Goal: Task Accomplishment & Management: Manage account settings

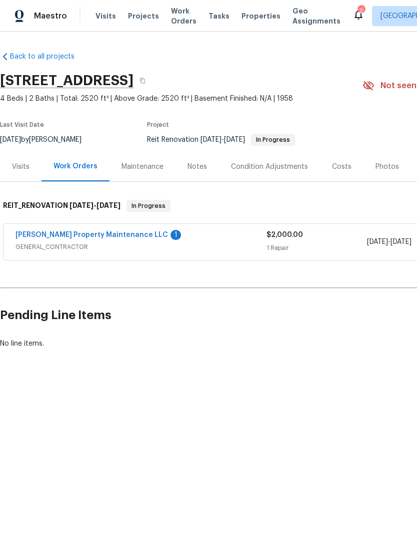
click at [97, 233] on link "[PERSON_NAME] Property Maintenance LLC" at bounding box center [92, 234] width 153 height 7
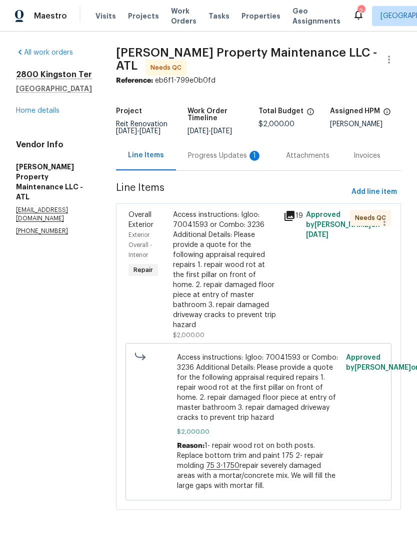
click at [242, 306] on div "Access instructions: Igloo: 70041593 or Combo: 3236 Additional Details: Please …" at bounding box center [225, 270] width 105 height 120
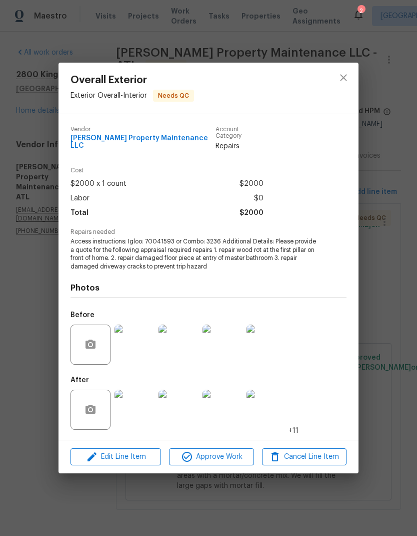
click at [136, 415] on img at bounding box center [135, 409] width 40 height 40
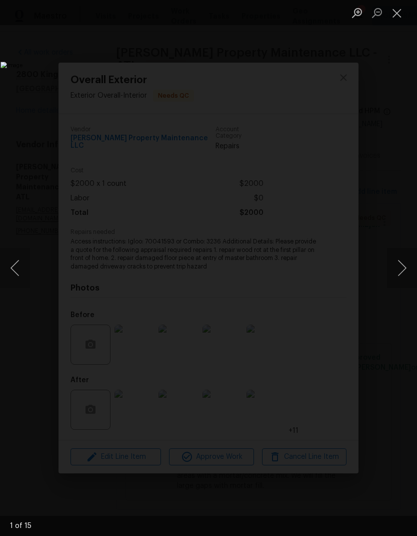
click at [401, 270] on button "Next image" at bounding box center [402, 268] width 30 height 40
click at [403, 272] on button "Next image" at bounding box center [402, 268] width 30 height 40
click at [401, 273] on button "Next image" at bounding box center [402, 268] width 30 height 40
click at [403, 272] on button "Next image" at bounding box center [402, 268] width 30 height 40
click at [402, 273] on button "Next image" at bounding box center [402, 268] width 30 height 40
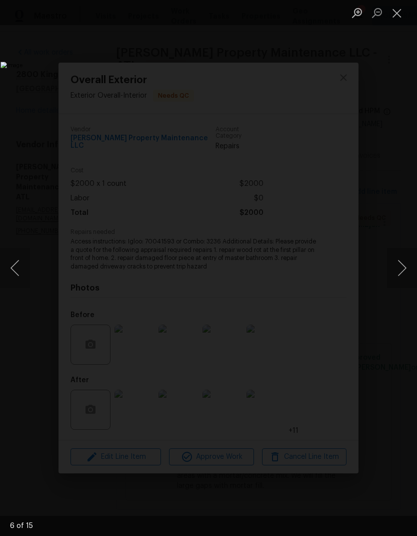
click at [403, 272] on button "Next image" at bounding box center [402, 268] width 30 height 40
click at [404, 272] on button "Next image" at bounding box center [402, 268] width 30 height 40
click at [404, 271] on button "Next image" at bounding box center [402, 268] width 30 height 40
click at [403, 271] on button "Next image" at bounding box center [402, 268] width 30 height 40
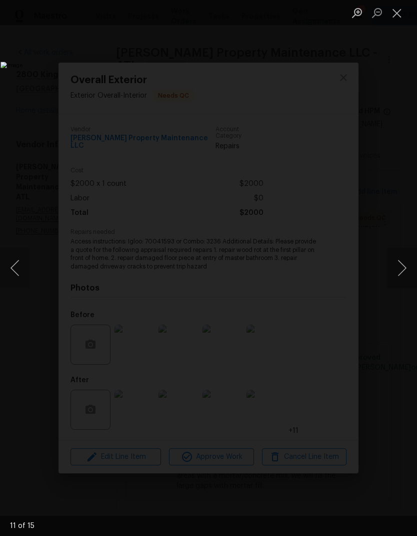
click at [403, 272] on button "Next image" at bounding box center [402, 268] width 30 height 40
click at [404, 271] on button "Next image" at bounding box center [402, 268] width 30 height 40
click at [403, 271] on button "Next image" at bounding box center [402, 268] width 30 height 40
click at [403, 272] on button "Next image" at bounding box center [402, 268] width 30 height 40
click at [403, 271] on button "Next image" at bounding box center [402, 268] width 30 height 40
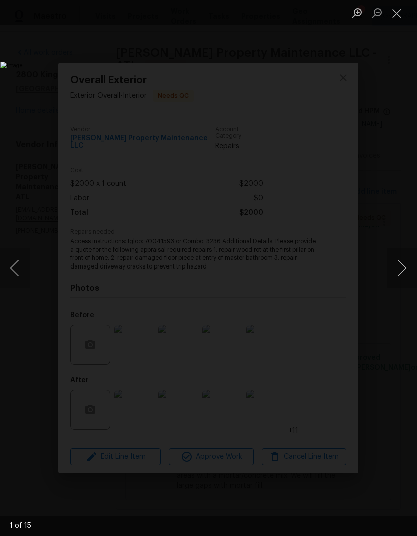
click at [403, 272] on button "Next image" at bounding box center [402, 268] width 30 height 40
click at [404, 271] on button "Next image" at bounding box center [402, 268] width 30 height 40
click at [403, 271] on button "Next image" at bounding box center [402, 268] width 30 height 40
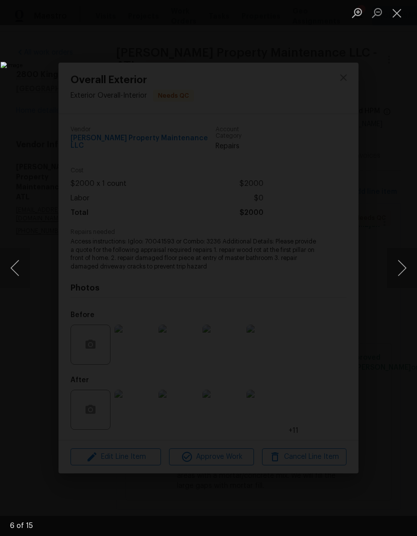
click at [403, 271] on button "Next image" at bounding box center [402, 268] width 30 height 40
click at [400, 12] on button "Close lightbox" at bounding box center [397, 13] width 20 height 18
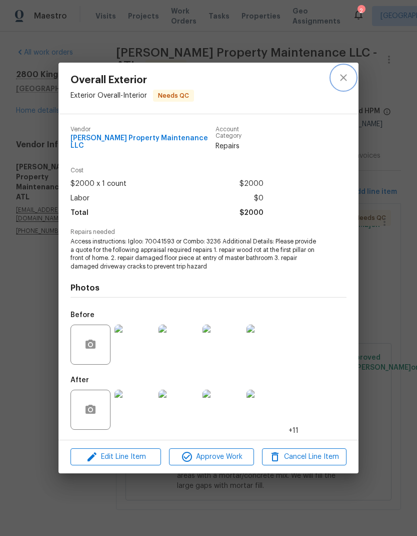
click at [345, 83] on icon "close" at bounding box center [344, 78] width 12 height 12
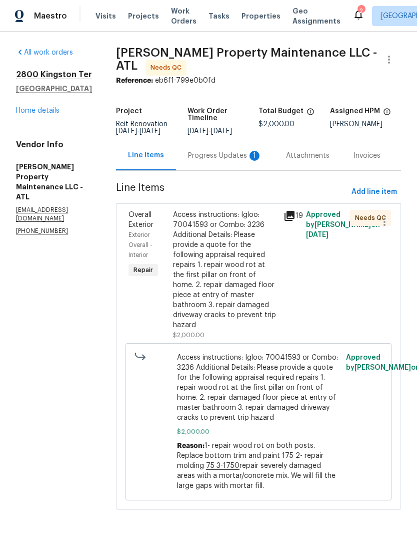
click at [231, 154] on div "Progress Updates 1" at bounding box center [225, 156] width 74 height 10
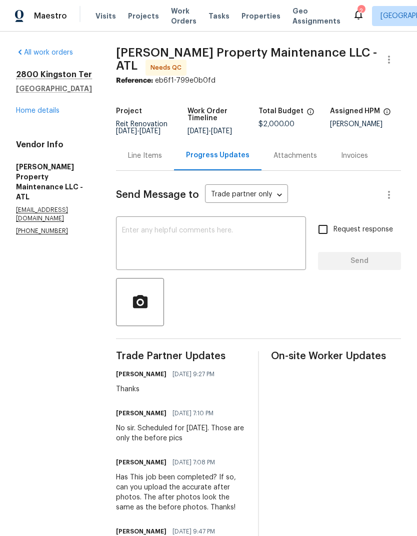
click at [196, 225] on div "x ​" at bounding box center [211, 244] width 190 height 51
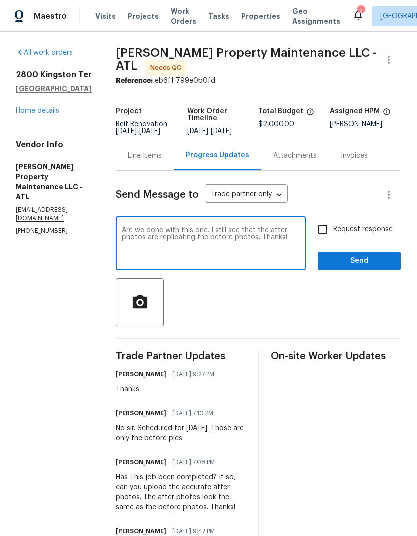
type textarea "Are we done with this one. I still see that the after photos are replicating th…"
click at [324, 228] on input "Request response" at bounding box center [323, 229] width 21 height 21
checkbox input "true"
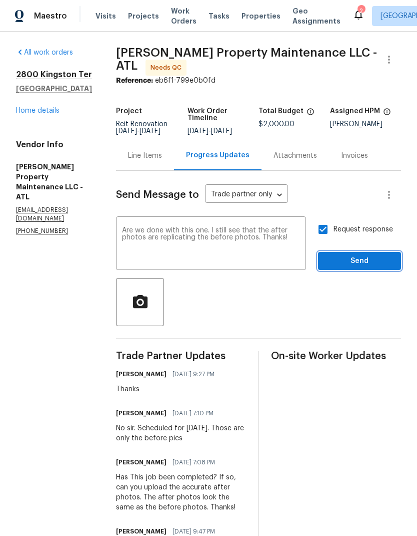
click at [371, 256] on span "Send" at bounding box center [359, 261] width 67 height 13
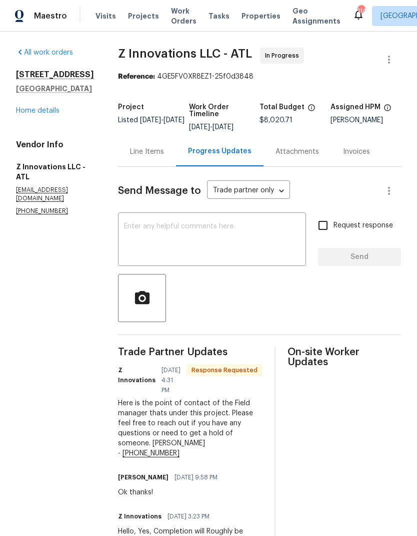
click at [44, 114] on link "Home details" at bounding box center [38, 110] width 44 height 7
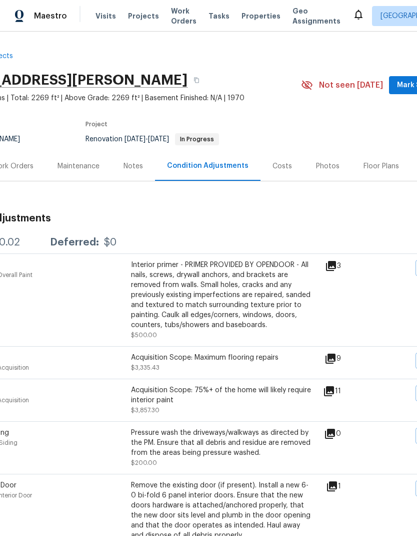
scroll to position [2, 57]
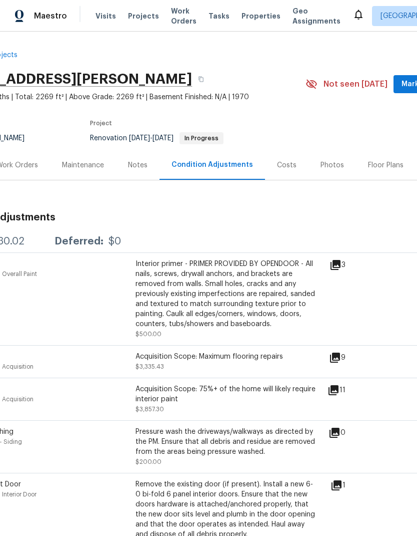
click at [215, 355] on div "Acquisition Scope: Maximum flooring repairs" at bounding box center [226, 356] width 180 height 10
click at [156, 363] on div "Acquisition Scope: Maximum flooring repairs $3,335.43" at bounding box center [226, 361] width 180 height 20
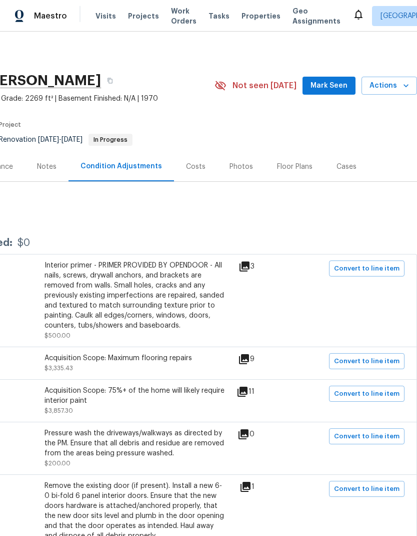
scroll to position [0, 148]
click at [352, 356] on span "Convert to line item" at bounding box center [367, 361] width 66 height 12
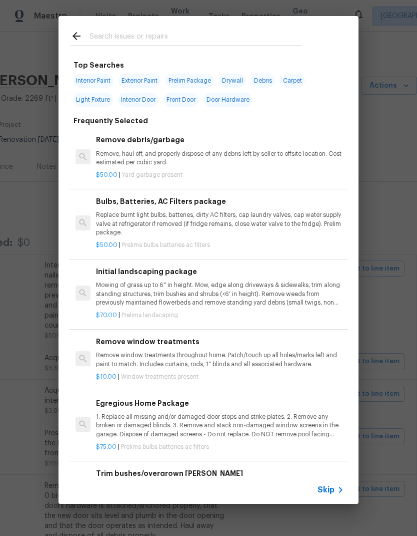
click at [75, 34] on icon at bounding box center [77, 36] width 8 height 8
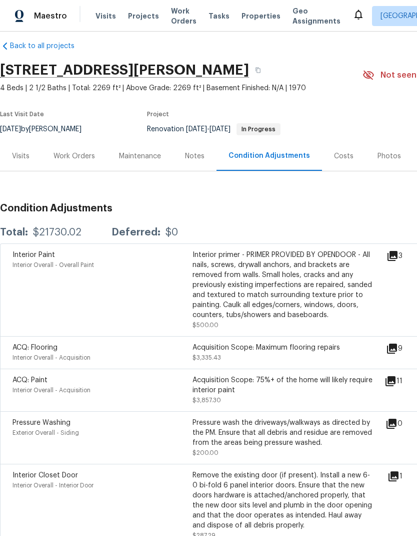
scroll to position [11, 0]
click at [83, 159] on div "Work Orders" at bounding box center [75, 156] width 42 height 10
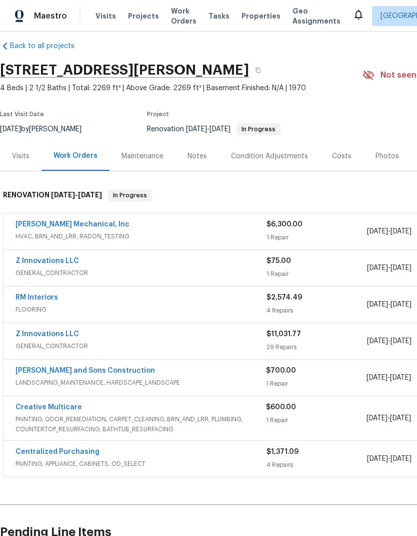
click at [27, 158] on div "Visits" at bounding box center [21, 156] width 18 height 10
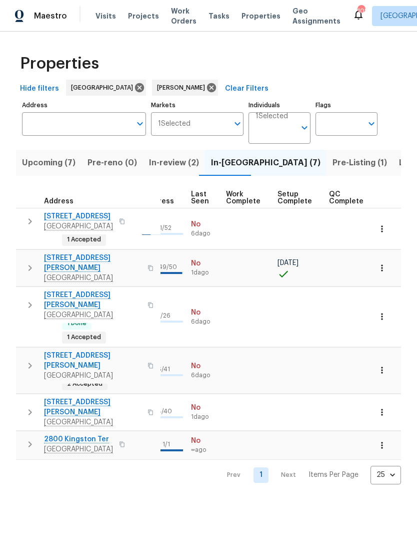
scroll to position [0, 478]
click at [384, 365] on icon "button" at bounding box center [382, 370] width 10 height 10
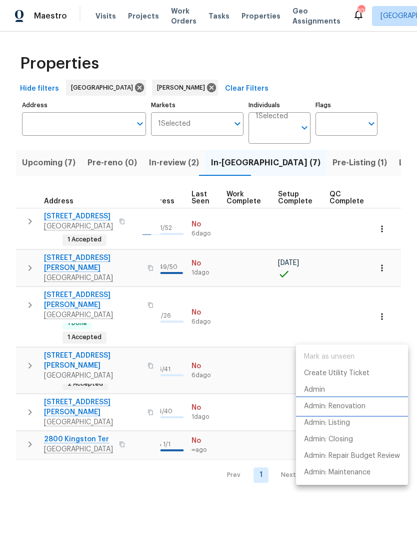
click at [348, 407] on p "Admin: Renovation" at bounding box center [335, 406] width 62 height 11
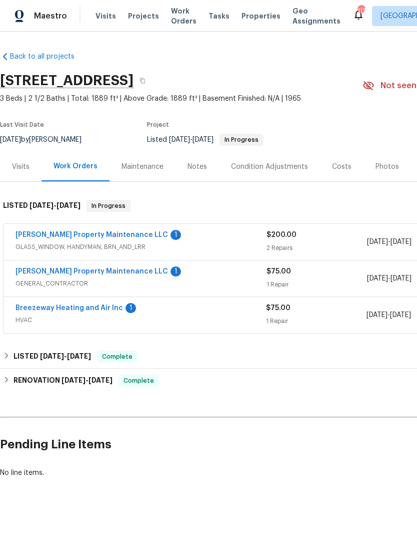
click at [101, 234] on link "[PERSON_NAME] Property Maintenance LLC" at bounding box center [92, 234] width 153 height 7
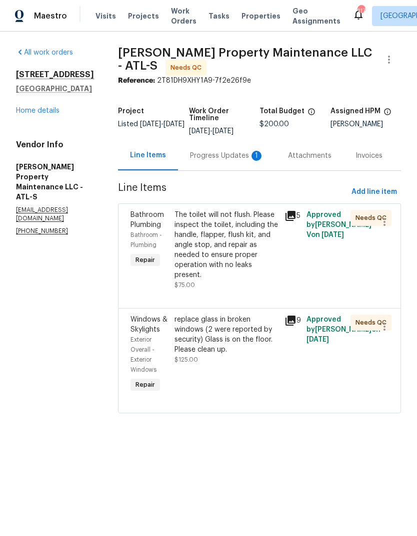
click at [236, 153] on div "Progress Updates 1" at bounding box center [227, 156] width 74 height 10
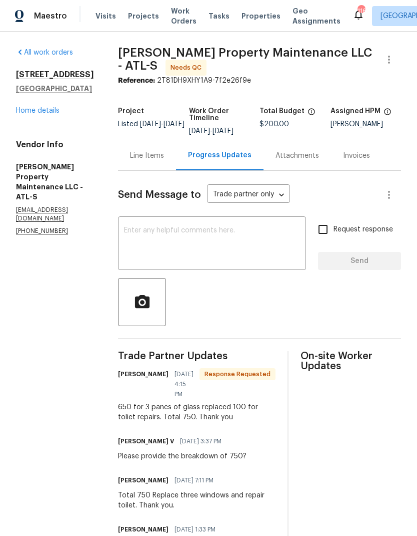
click at [151, 152] on div "Line Items" at bounding box center [147, 156] width 34 height 10
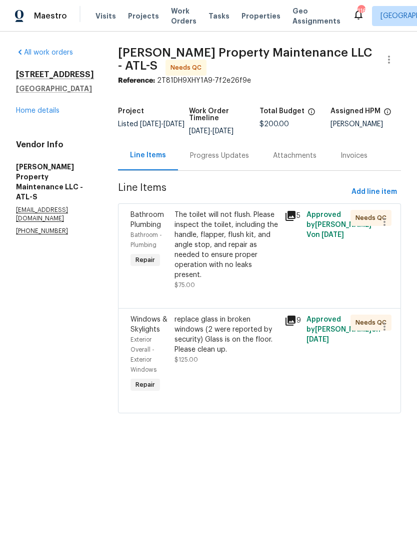
click at [251, 339] on div "replace glass in broken windows (2 were reported by security) Glass is on the f…" at bounding box center [227, 334] width 104 height 40
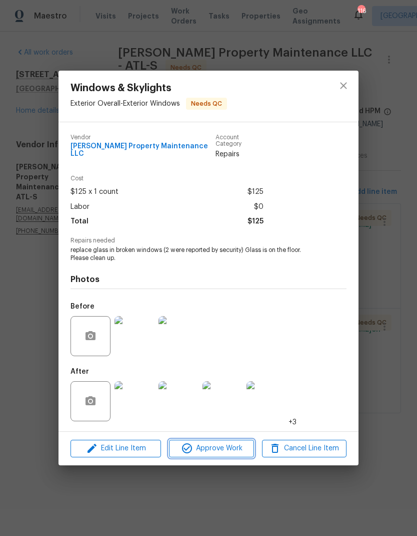
click at [230, 445] on span "Approve Work" at bounding box center [211, 448] width 79 height 13
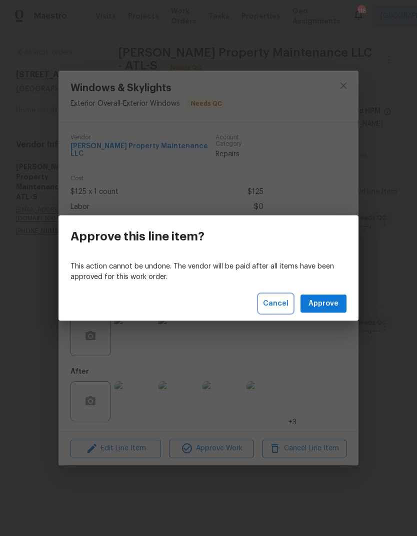
click at [283, 300] on span "Cancel" at bounding box center [276, 303] width 26 height 13
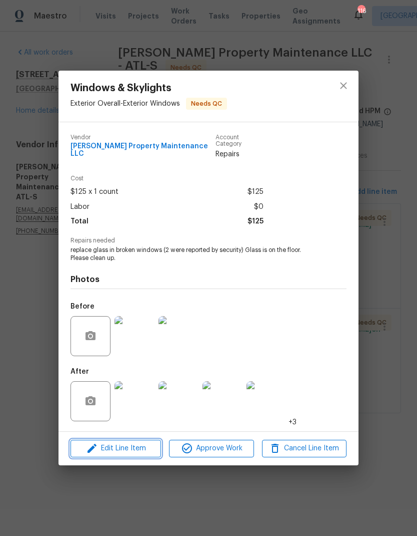
click at [142, 446] on span "Edit Line Item" at bounding box center [116, 448] width 85 height 13
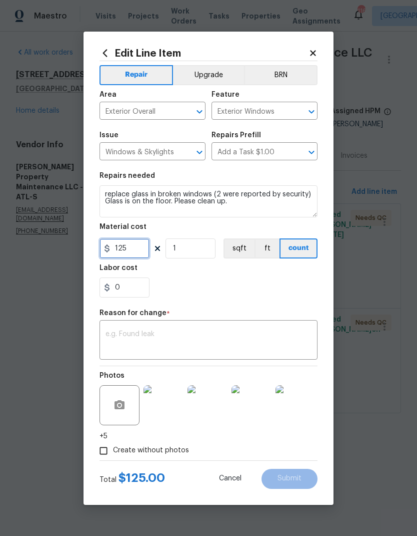
click at [138, 251] on input "125" at bounding box center [125, 248] width 50 height 20
type input "650"
click at [195, 326] on div "x ​" at bounding box center [209, 340] width 218 height 37
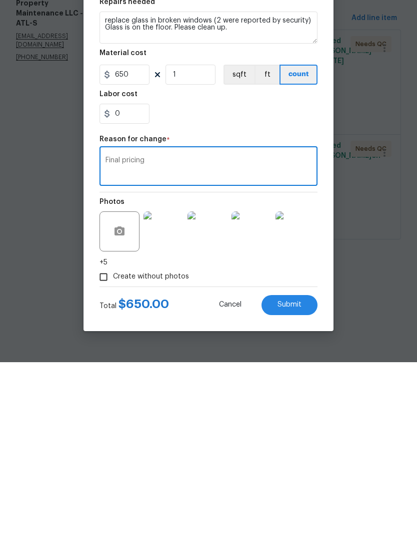
type textarea "Final pricing"
click at [298, 475] on span "Submit" at bounding box center [290, 479] width 24 height 8
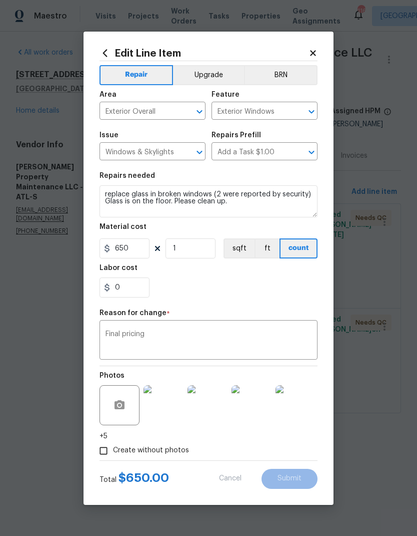
type input "125"
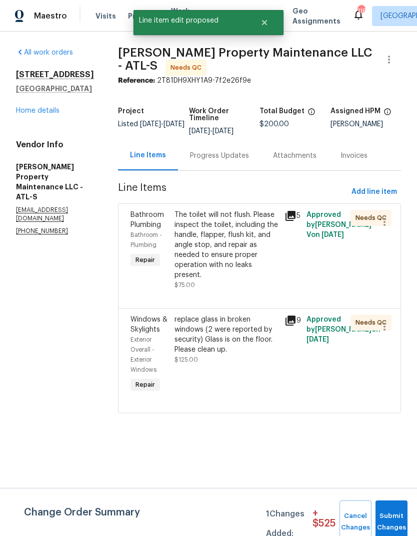
click at [236, 244] on div "The toilet will not flush. Please inspect the toilet, including the handle, fla…" at bounding box center [227, 245] width 104 height 70
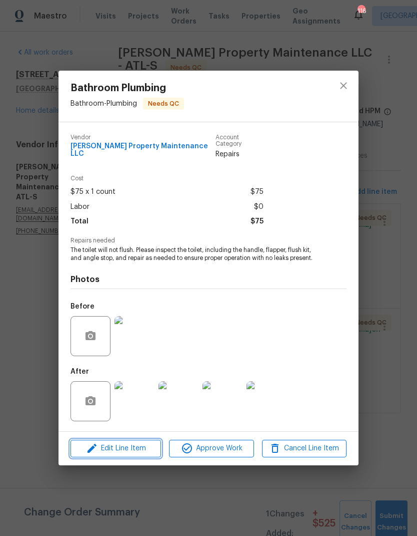
click at [148, 448] on span "Edit Line Item" at bounding box center [116, 448] width 85 height 13
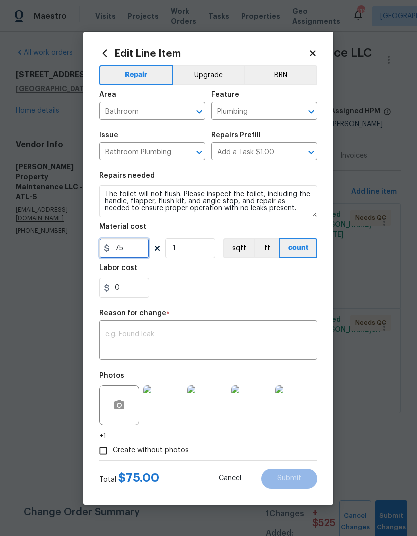
click at [140, 252] on input "75" at bounding box center [125, 248] width 50 height 20
type input "100"
click at [244, 329] on div "x ​" at bounding box center [209, 340] width 218 height 37
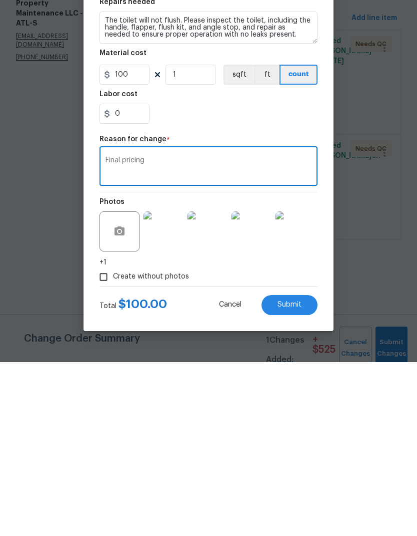
type textarea "Final pricing"
click at [302, 469] on button "Submit" at bounding box center [290, 479] width 56 height 20
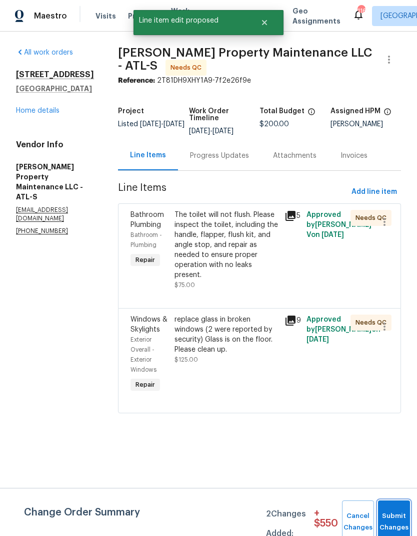
click at [394, 515] on button "Submit Changes" at bounding box center [394, 521] width 32 height 43
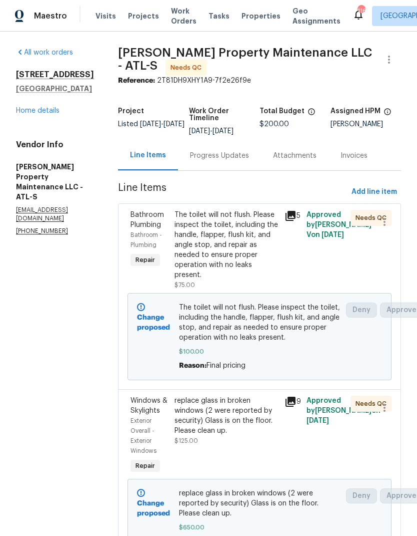
click at [57, 110] on link "Home details" at bounding box center [38, 110] width 44 height 7
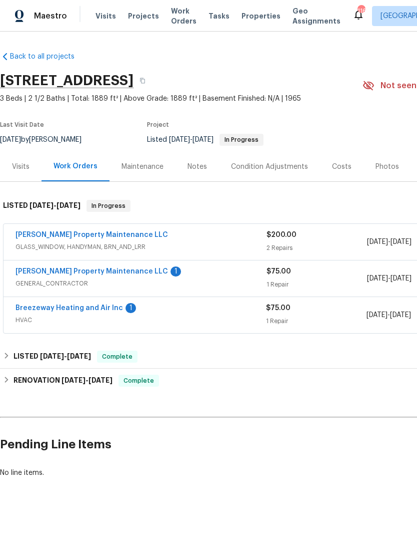
click at [97, 269] on link "[PERSON_NAME] Property Maintenance LLC" at bounding box center [92, 271] width 153 height 7
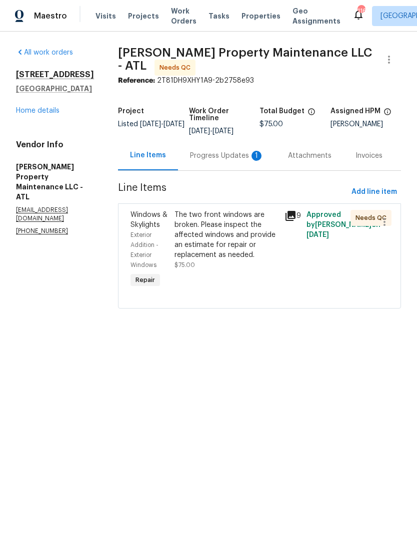
click at [58, 109] on link "Home details" at bounding box center [38, 110] width 44 height 7
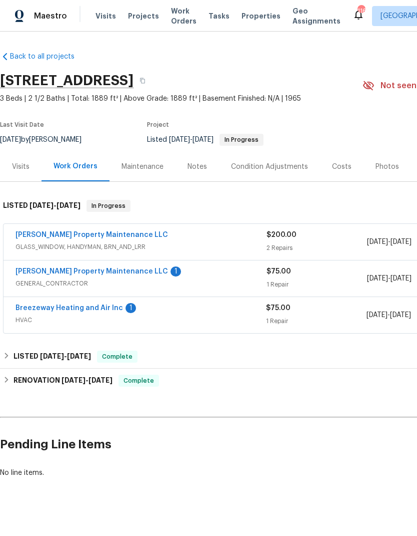
click at [105, 233] on link "[PERSON_NAME] Property Maintenance LLC" at bounding box center [92, 234] width 153 height 7
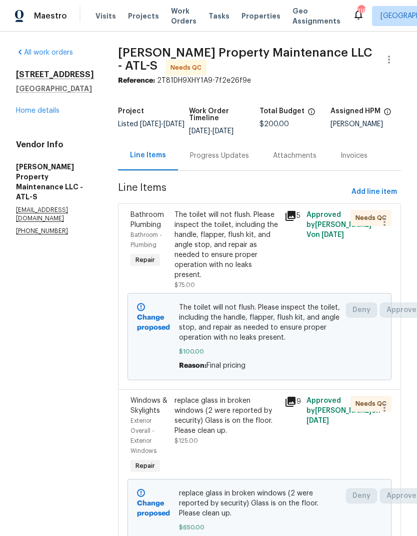
click at [55, 108] on link "Home details" at bounding box center [38, 110] width 44 height 7
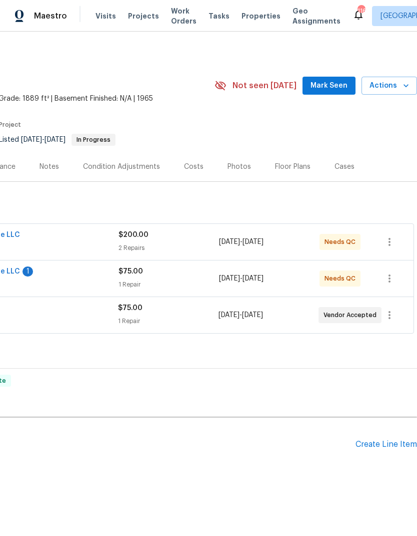
scroll to position [0, 148]
click at [396, 277] on button "button" at bounding box center [390, 278] width 24 height 24
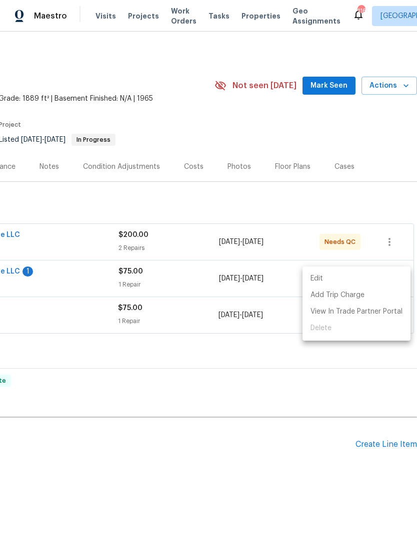
click at [272, 210] on div at bounding box center [208, 268] width 417 height 536
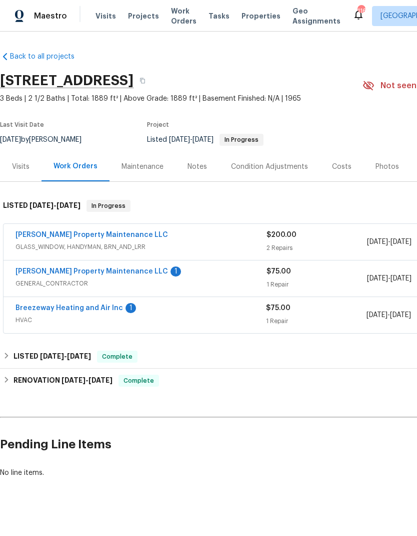
scroll to position [0, 0]
click at [105, 273] on link "[PERSON_NAME] Property Maintenance LLC" at bounding box center [92, 271] width 153 height 7
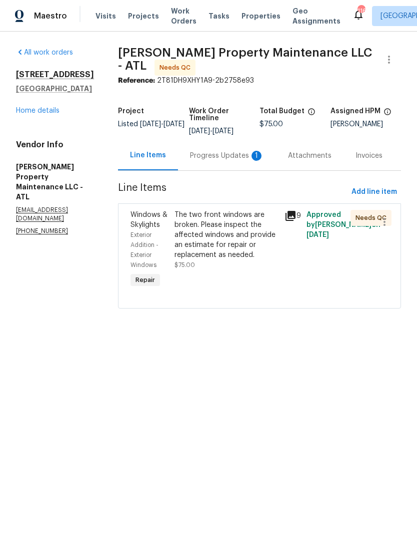
click at [239, 149] on div "Progress Updates 1" at bounding box center [227, 156] width 98 height 30
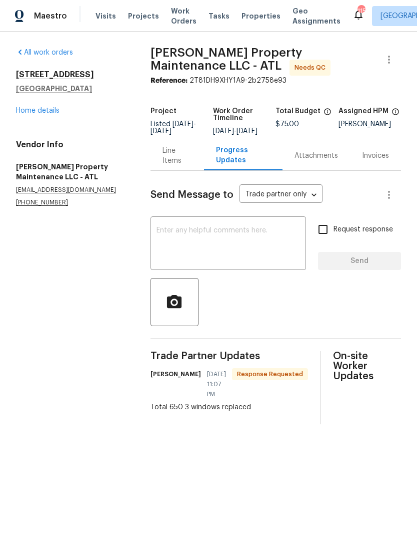
click at [186, 162] on div "Line Items" at bounding box center [178, 156] width 30 height 20
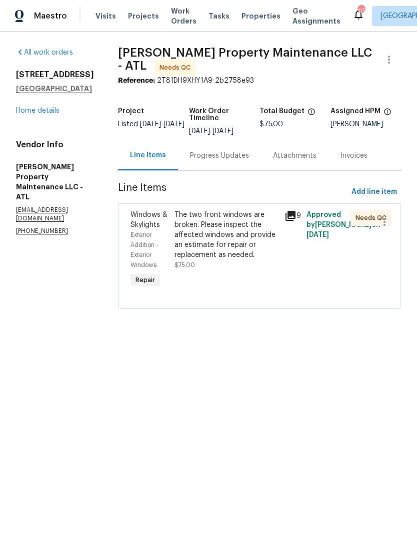
click at [237, 236] on div "The two front windows are broken. Please inspect the affected windows and provi…" at bounding box center [227, 235] width 104 height 50
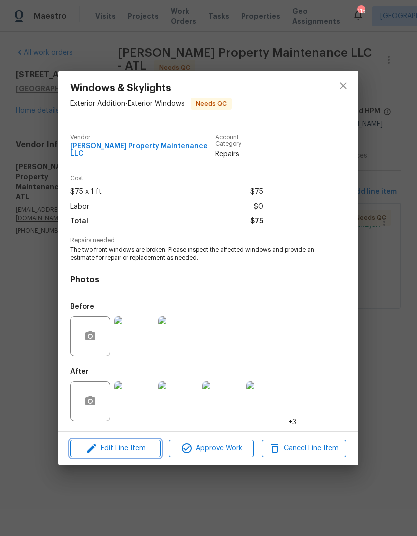
click at [147, 448] on span "Edit Line Item" at bounding box center [116, 448] width 85 height 13
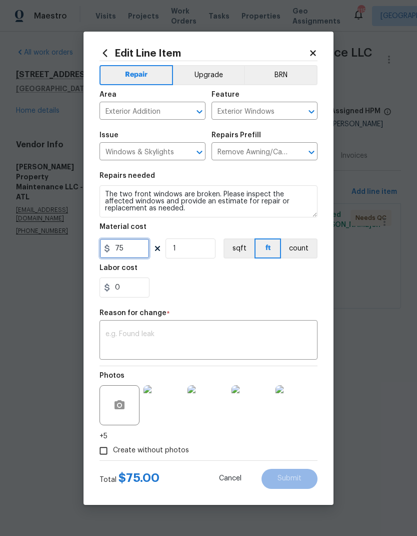
click at [142, 246] on input "75" at bounding box center [125, 248] width 50 height 20
type input "1"
click at [179, 338] on textarea at bounding box center [209, 340] width 206 height 21
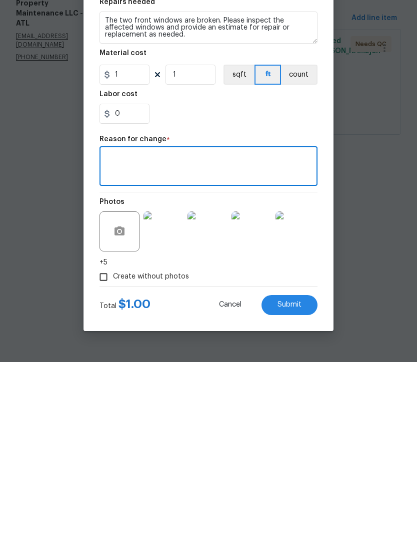
click at [303, 469] on button "Submit" at bounding box center [290, 479] width 56 height 20
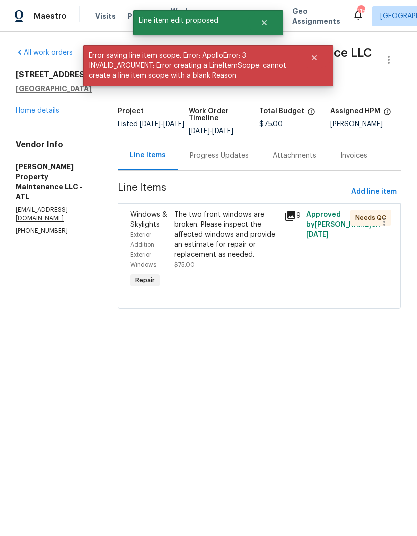
click at [248, 242] on div "The two front windows are broken. Please inspect the affected windows and provi…" at bounding box center [227, 235] width 104 height 50
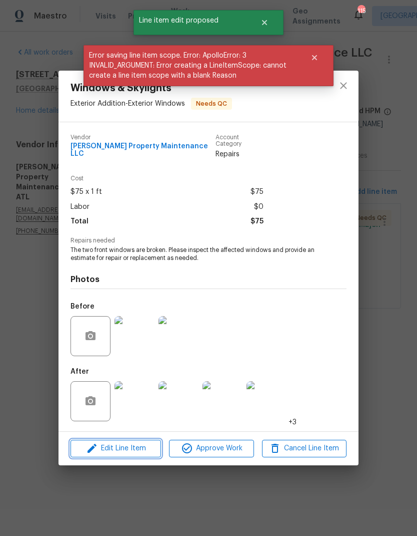
click at [149, 449] on span "Edit Line Item" at bounding box center [116, 448] width 85 height 13
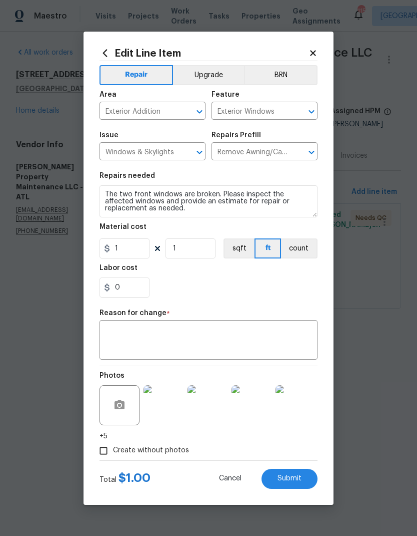
click at [171, 333] on textarea at bounding box center [209, 340] width 206 height 21
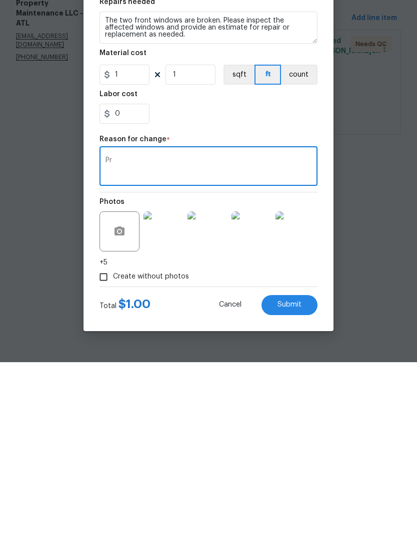
type textarea "P"
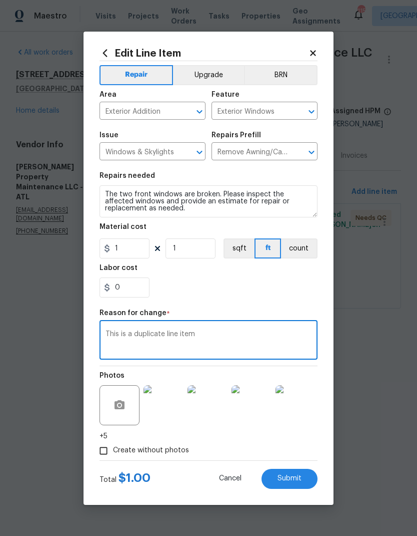
type textarea "This is a duplicate line item"
click at [304, 475] on button "Submit" at bounding box center [290, 479] width 56 height 20
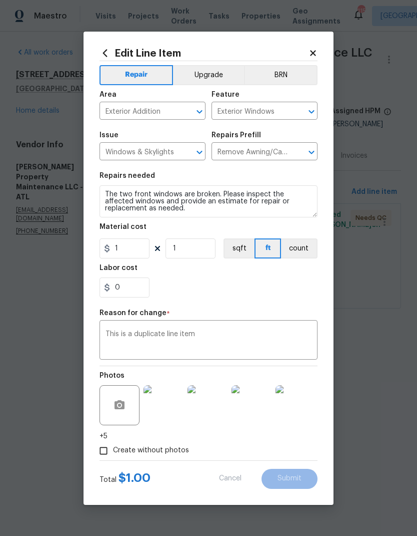
type input "75"
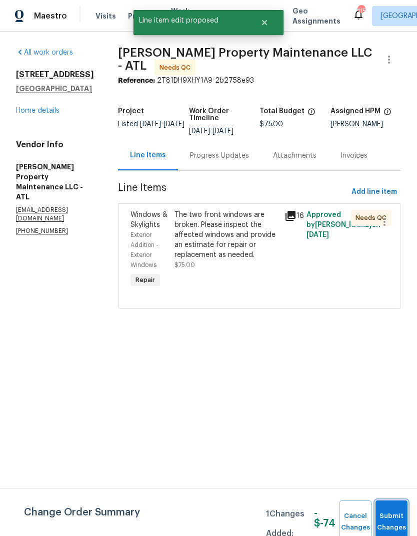
click at [403, 512] on span "Submit Changes" at bounding box center [392, 521] width 22 height 23
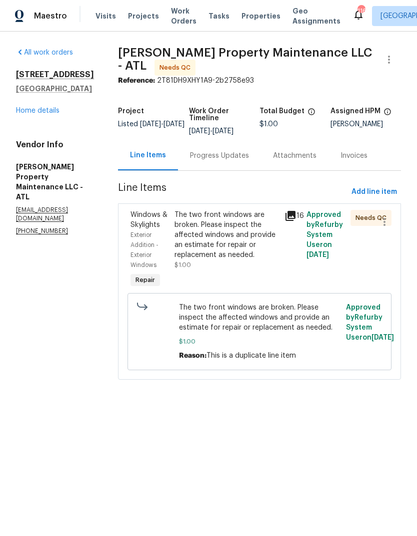
click at [224, 250] on div "The two front windows are broken. Please inspect the affected windows and provi…" at bounding box center [227, 235] width 104 height 50
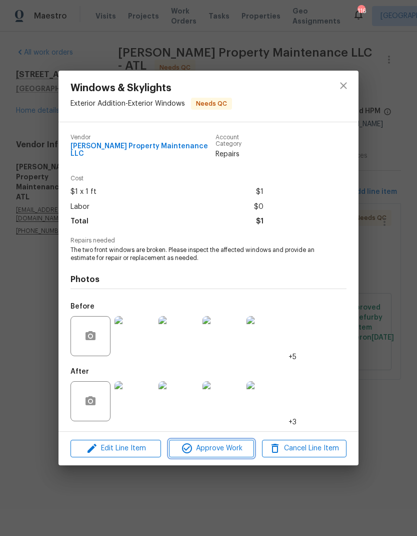
click at [230, 448] on span "Approve Work" at bounding box center [211, 448] width 79 height 13
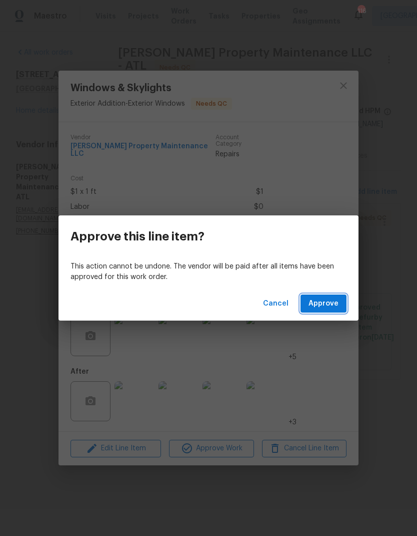
click at [335, 306] on span "Approve" at bounding box center [324, 303] width 30 height 13
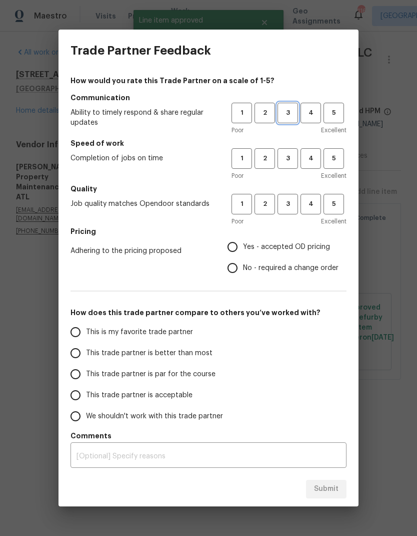
click at [291, 103] on button "3" at bounding box center [288, 113] width 21 height 21
click at [287, 161] on span "3" at bounding box center [288, 159] width 19 height 12
click at [292, 199] on span "3" at bounding box center [288, 204] width 19 height 12
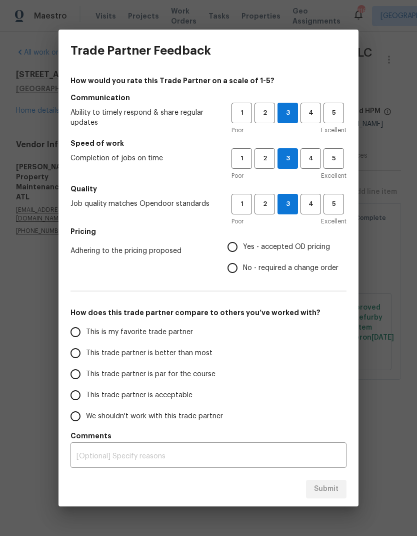
click at [237, 243] on input "Yes - accepted OD pricing" at bounding box center [232, 246] width 21 height 21
radio input "true"
click at [76, 373] on input "This trade partner is par for the course" at bounding box center [75, 373] width 21 height 21
click at [334, 489] on span "Submit" at bounding box center [326, 489] width 25 height 13
radio input "true"
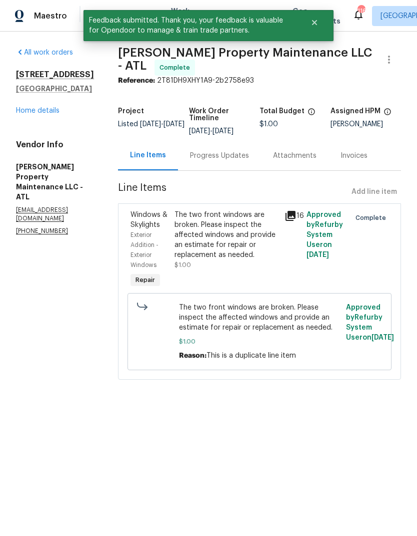
click at [53, 107] on link "Home details" at bounding box center [38, 110] width 44 height 7
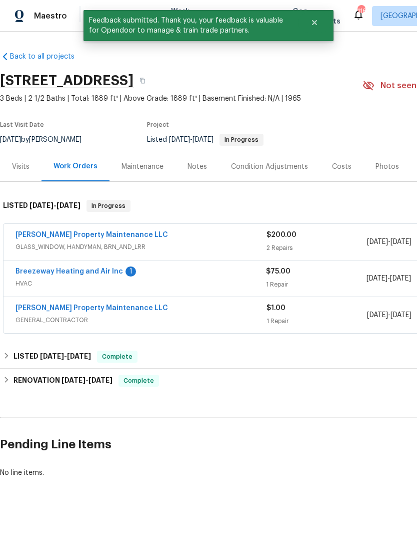
click at [106, 234] on link "[PERSON_NAME] Property Maintenance LLC" at bounding box center [92, 234] width 153 height 7
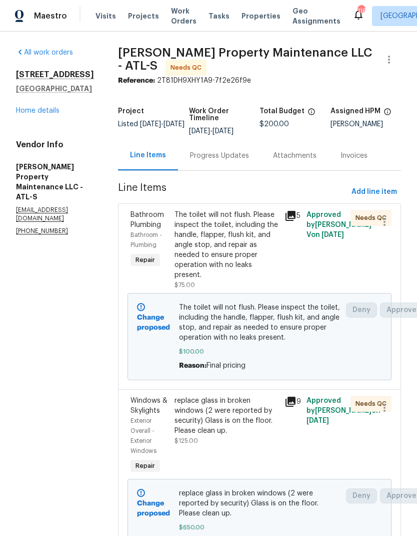
click at [45, 113] on link "Home details" at bounding box center [38, 110] width 44 height 7
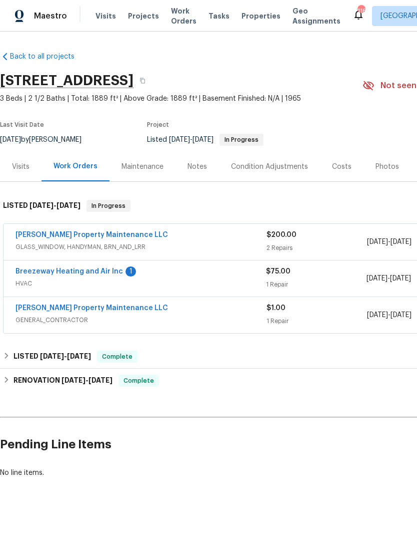
click at [95, 271] on link "Breezeway Heating and Air Inc" at bounding box center [70, 271] width 108 height 7
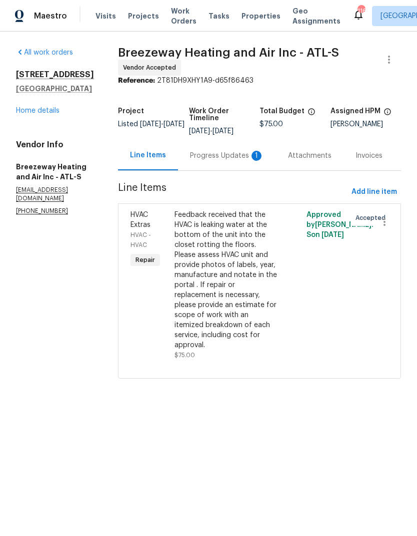
click at [234, 153] on div "Progress Updates 1" at bounding box center [227, 156] width 74 height 10
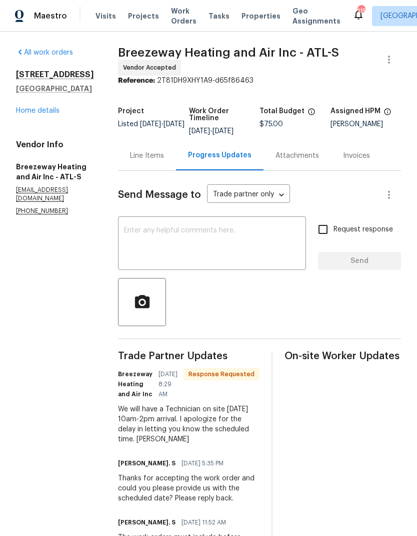
click at [154, 151] on div "Line Items" at bounding box center [147, 156] width 34 height 10
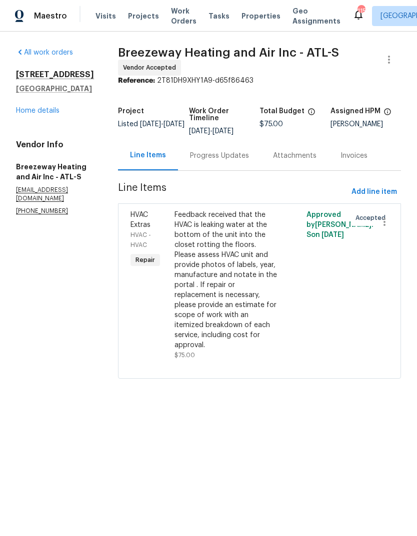
click at [59, 114] on link "Home details" at bounding box center [38, 110] width 44 height 7
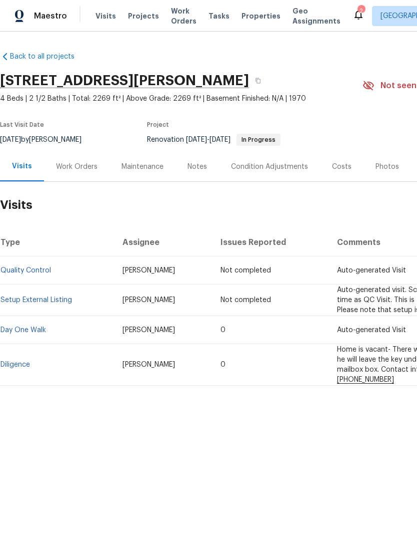
click at [75, 165] on div "Work Orders" at bounding box center [77, 167] width 42 height 10
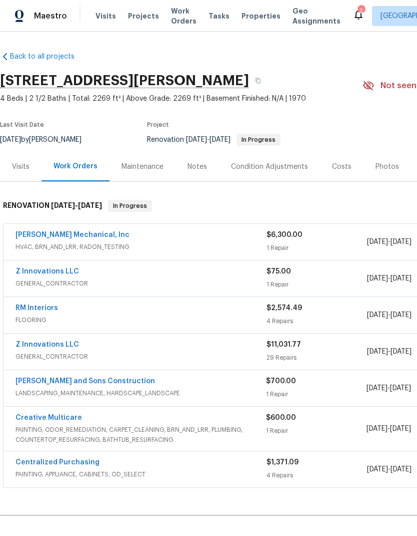
click at [40, 308] on link "RM Interiors" at bounding box center [37, 307] width 43 height 7
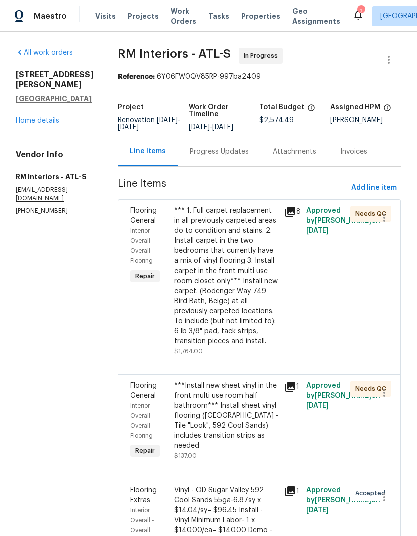
click at [226, 152] on div "Progress Updates" at bounding box center [219, 152] width 59 height 10
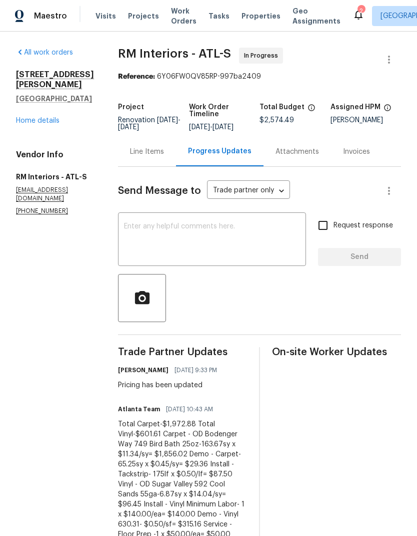
click at [58, 117] on link "Home details" at bounding box center [38, 120] width 44 height 7
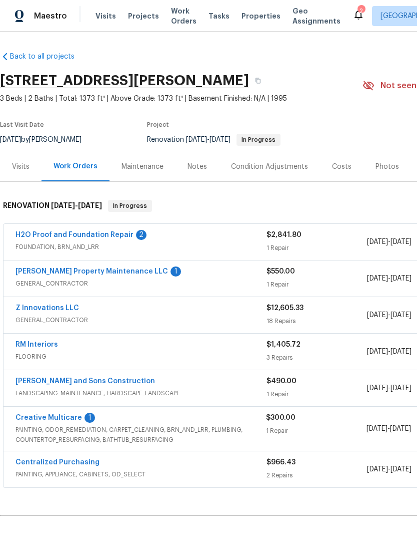
click at [62, 418] on link "Creative Multicare" at bounding box center [49, 417] width 67 height 7
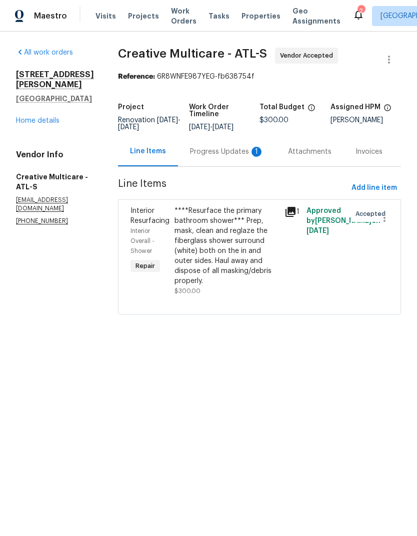
click at [225, 157] on div "Progress Updates 1" at bounding box center [227, 152] width 74 height 10
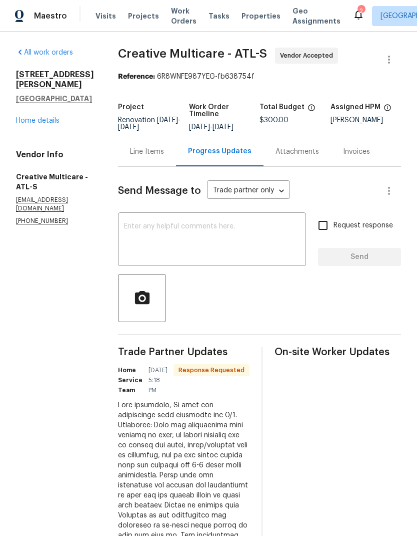
click at [212, 234] on textarea at bounding box center [212, 240] width 176 height 35
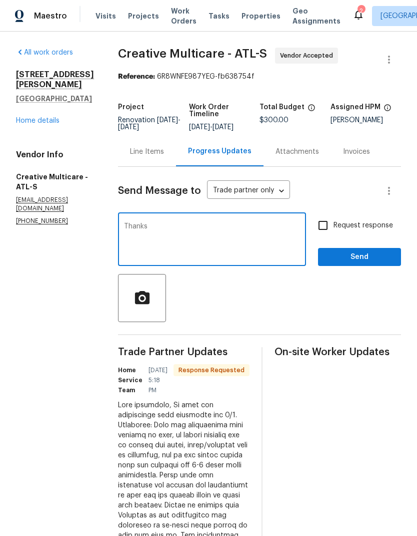
type textarea "Thanks"
click at [371, 266] on button "Send" at bounding box center [359, 257] width 83 height 19
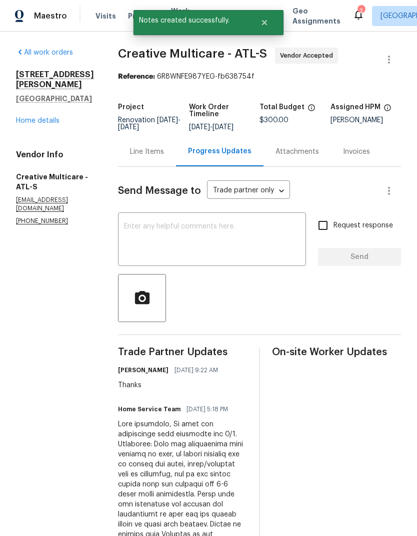
click at [48, 117] on link "Home details" at bounding box center [38, 120] width 44 height 7
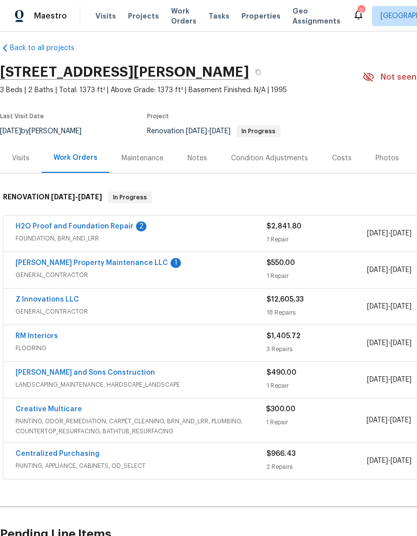
scroll to position [9, 0]
click at [102, 260] on link "[PERSON_NAME] Property Maintenance LLC" at bounding box center [92, 262] width 153 height 7
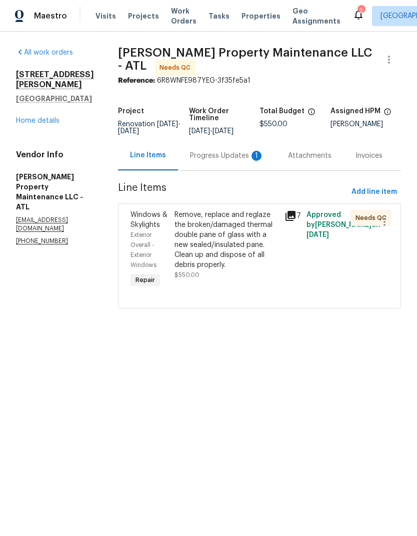
click at [229, 158] on div "Progress Updates 1" at bounding box center [227, 156] width 74 height 10
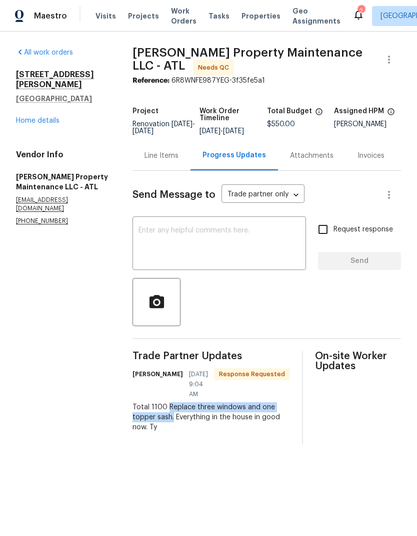
copy div "Replace three windows and one topper sash."
click at [167, 168] on div "Line Items" at bounding box center [162, 156] width 58 height 30
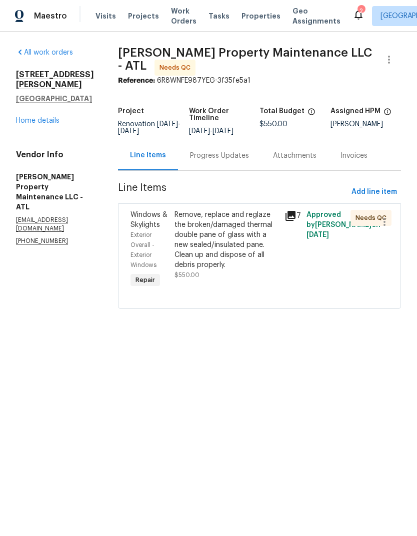
click at [220, 236] on div "Remove, replace and reglaze the broken/damaged thermal double pane of glass wit…" at bounding box center [227, 240] width 104 height 60
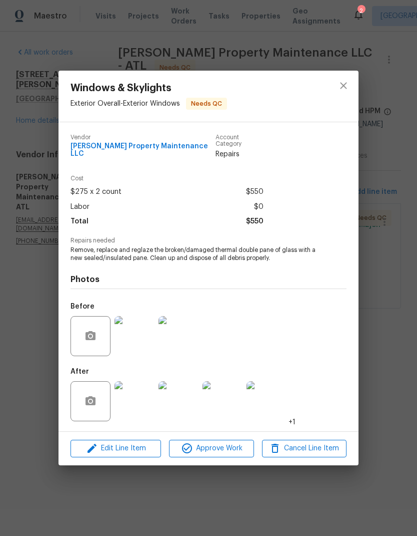
click at [142, 447] on span "Edit Line Item" at bounding box center [116, 448] width 85 height 13
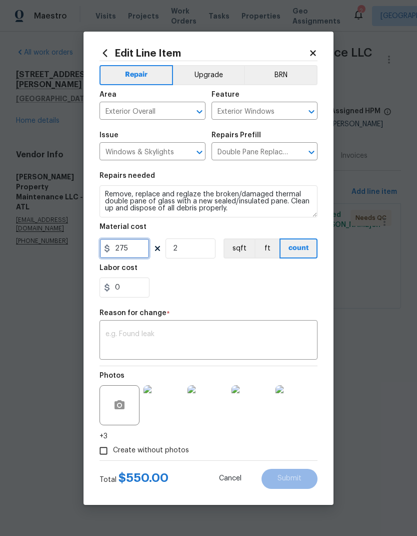
click at [145, 247] on input "275" at bounding box center [125, 248] width 50 height 20
type input "1100"
click at [212, 247] on input "2" at bounding box center [191, 248] width 50 height 20
type input "1"
click at [158, 334] on textarea at bounding box center [209, 340] width 206 height 21
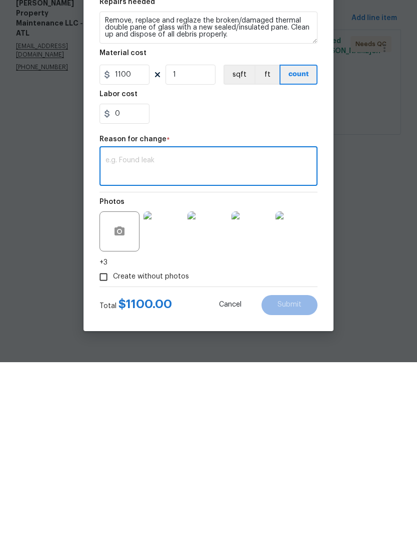
click at [156, 330] on textarea at bounding box center [209, 340] width 206 height 21
click at [180, 330] on textarea "Final pricing" at bounding box center [209, 340] width 206 height 21
paste textarea "Replace three windows and one topper sash."
click at [160, 330] on textarea "Final pricing Replace three windows and one topper sash." at bounding box center [209, 340] width 206 height 21
click at [172, 330] on textarea "Final pricing Replace three windows and one topper sash." at bounding box center [209, 340] width 206 height 21
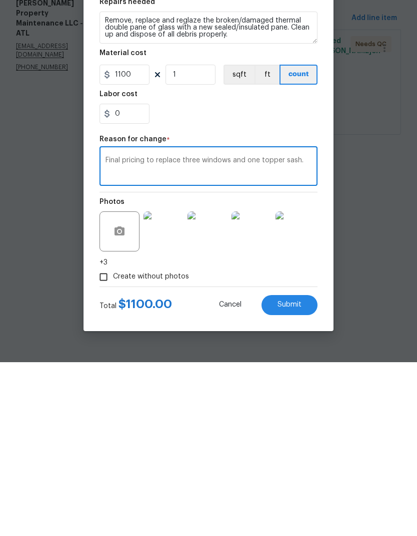
type textarea "Final pricing to replace three windows and one topper sash."
click at [297, 475] on span "Submit" at bounding box center [290, 479] width 24 height 8
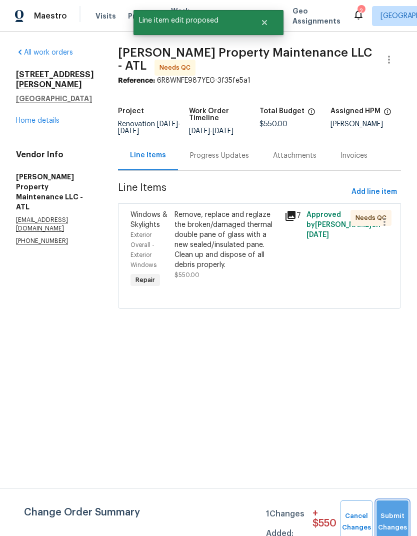
click at [387, 511] on button "Submit Changes" at bounding box center [393, 521] width 32 height 43
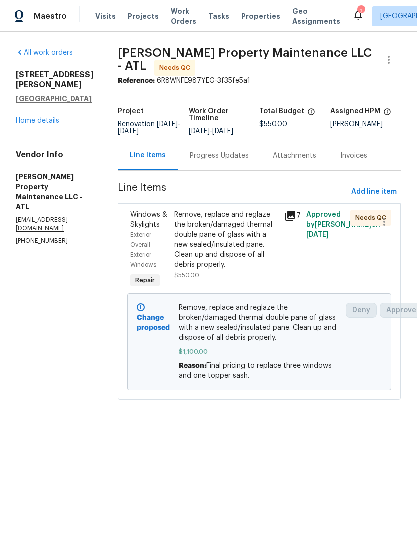
click at [44, 117] on link "Home details" at bounding box center [38, 120] width 44 height 7
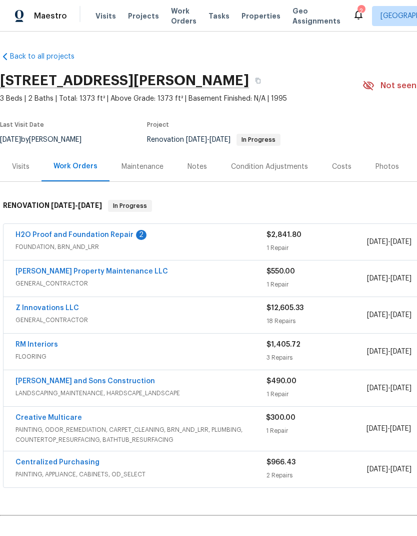
click at [103, 236] on link "H2O Proof and Foundation Repair" at bounding box center [75, 234] width 118 height 7
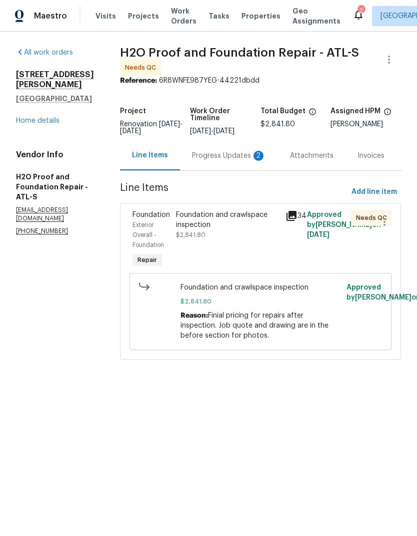
click at [234, 151] on div "Progress Updates 2" at bounding box center [229, 156] width 74 height 10
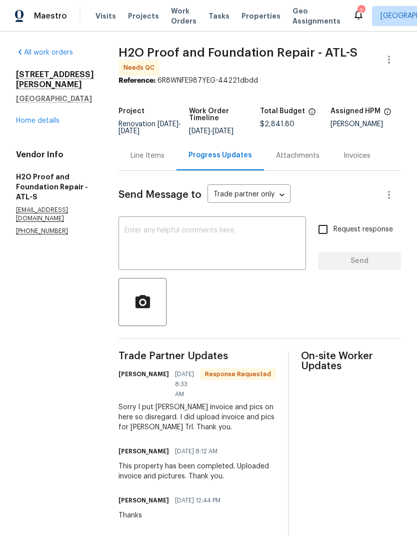
click at [202, 231] on textarea at bounding box center [213, 244] width 176 height 35
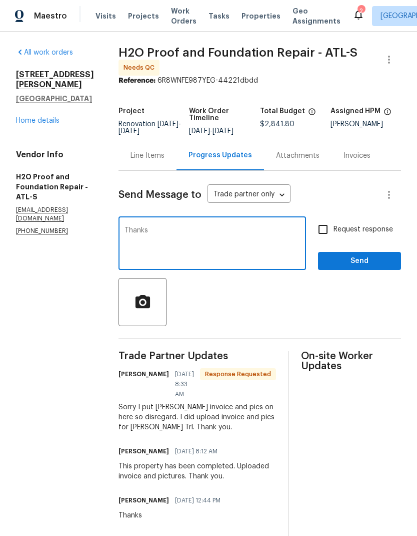
type textarea "Thanks"
click at [366, 256] on span "Send" at bounding box center [359, 261] width 67 height 13
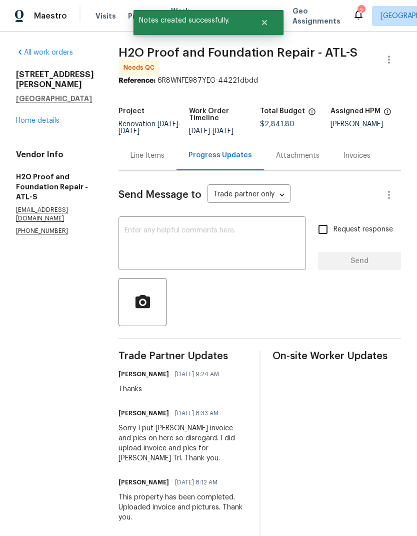
click at [154, 158] on div "Line Items" at bounding box center [148, 156] width 34 height 10
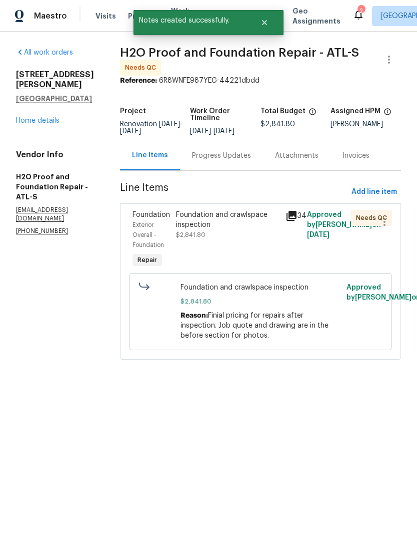
click at [199, 229] on div "Foundation and crawlspace inspection $2,841.80" at bounding box center [227, 225] width 103 height 30
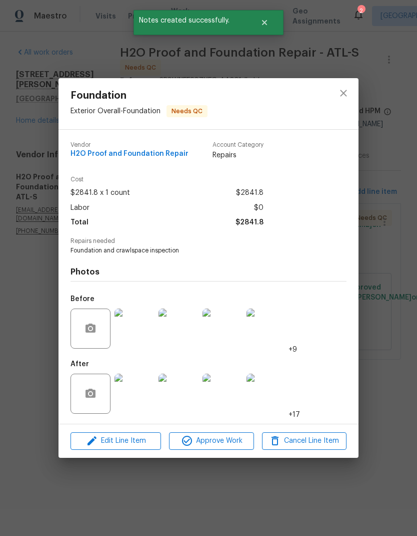
click at [142, 401] on img at bounding box center [135, 393] width 40 height 40
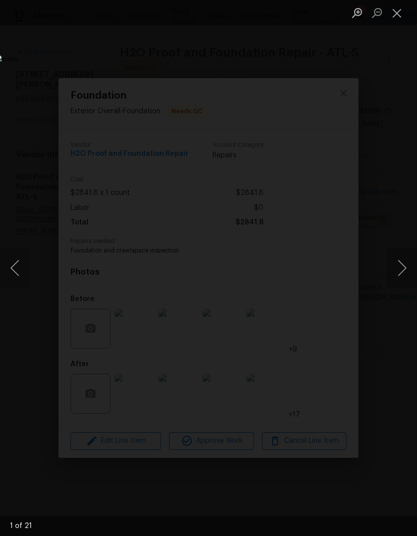
click at [403, 267] on button "Next image" at bounding box center [402, 268] width 30 height 40
click at [403, 264] on button "Next image" at bounding box center [402, 268] width 30 height 40
click at [403, 263] on button "Next image" at bounding box center [402, 268] width 30 height 40
click at [403, 262] on button "Next image" at bounding box center [402, 268] width 30 height 40
click at [402, 261] on button "Next image" at bounding box center [402, 268] width 30 height 40
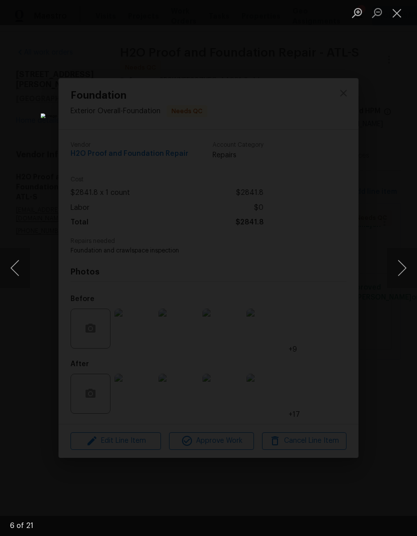
click at [402, 260] on button "Next image" at bounding box center [402, 268] width 30 height 40
click at [402, 261] on button "Next image" at bounding box center [402, 268] width 30 height 40
click at [402, 260] on button "Next image" at bounding box center [402, 268] width 30 height 40
click at [401, 261] on button "Next image" at bounding box center [402, 268] width 30 height 40
click at [402, 261] on button "Next image" at bounding box center [402, 268] width 30 height 40
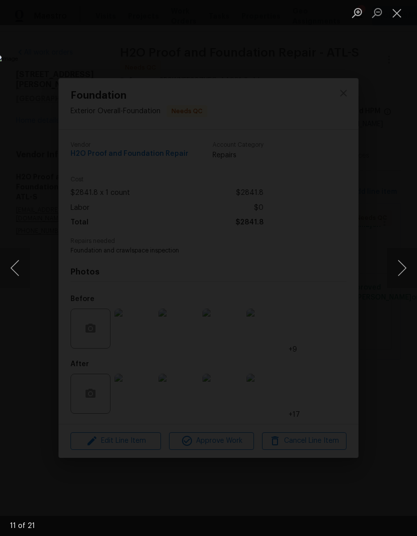
click at [21, 268] on button "Previous image" at bounding box center [15, 268] width 30 height 40
click at [405, 264] on button "Next image" at bounding box center [402, 268] width 30 height 40
click at [404, 264] on button "Next image" at bounding box center [402, 268] width 30 height 40
click at [403, 20] on button "Close lightbox" at bounding box center [397, 13] width 20 height 18
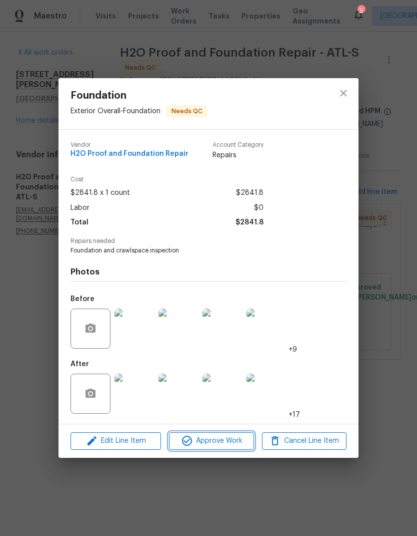
click at [225, 441] on span "Approve Work" at bounding box center [211, 440] width 79 height 13
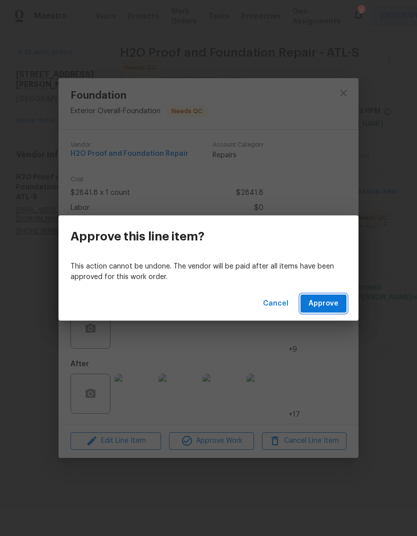
click at [333, 305] on span "Approve" at bounding box center [324, 303] width 30 height 13
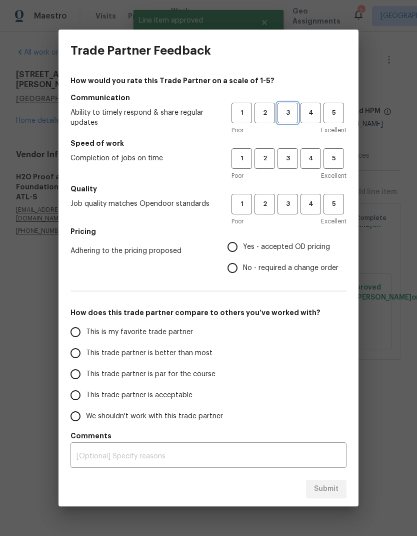
click at [289, 109] on span "3" at bounding box center [288, 113] width 19 height 12
click at [295, 156] on span "3" at bounding box center [288, 159] width 19 height 12
click at [292, 199] on span "3" at bounding box center [288, 204] width 19 height 12
click at [239, 269] on input "No - required a change order" at bounding box center [232, 267] width 21 height 21
radio input "true"
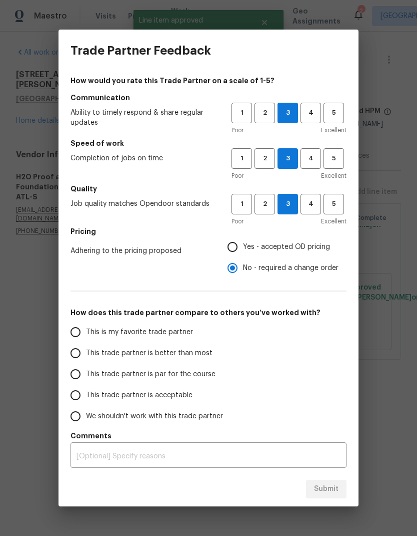
click at [78, 377] on input "This trade partner is par for the course" at bounding box center [75, 373] width 21 height 21
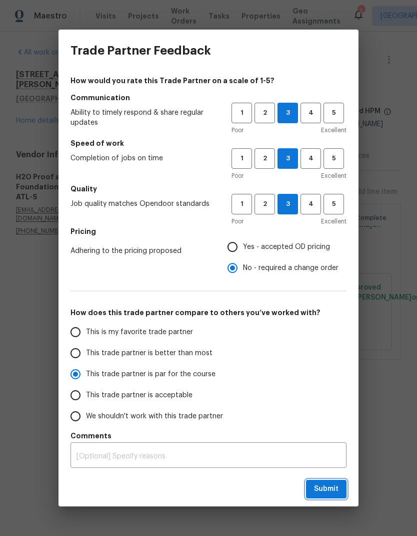
click at [335, 491] on span "Submit" at bounding box center [326, 489] width 25 height 13
radio input "true"
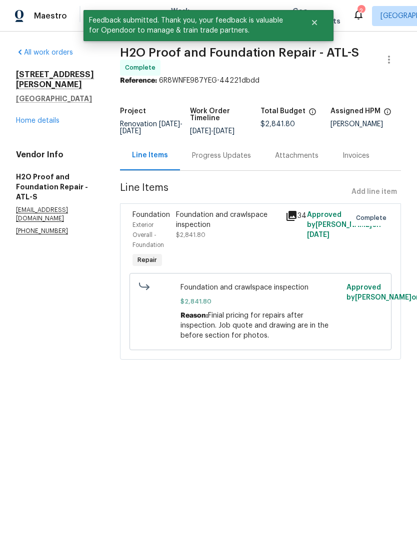
click at [55, 117] on link "Home details" at bounding box center [38, 120] width 44 height 7
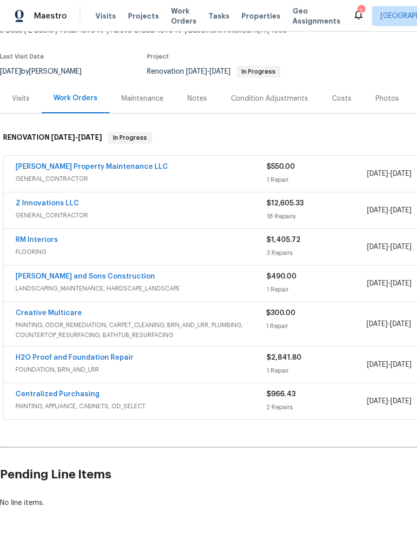
scroll to position [68, 0]
